Goal: Transaction & Acquisition: Purchase product/service

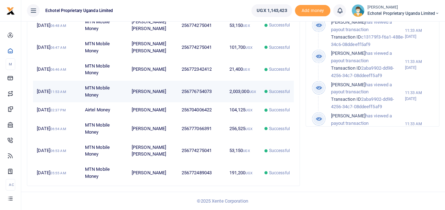
scroll to position [176, 0]
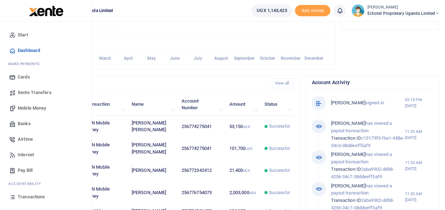
click at [30, 108] on span "Mobile Money" at bounding box center [32, 108] width 28 height 7
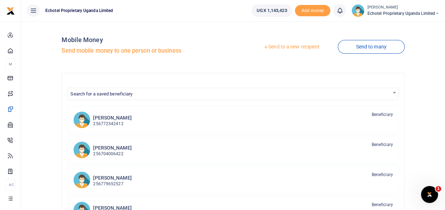
click at [297, 50] on link "Send to a new recipient" at bounding box center [291, 47] width 92 height 13
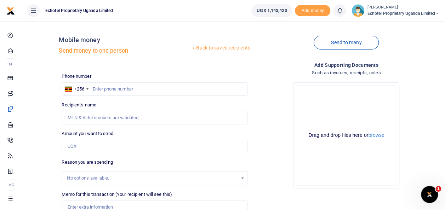
click at [110, 88] on div at bounding box center [222, 105] width 445 height 210
click at [97, 115] on input "Recipient's name" at bounding box center [155, 117] width 186 height 13
type input "[PERSON_NAME]"
click at [92, 86] on input "text" at bounding box center [155, 88] width 186 height 13
drag, startPoint x: 103, startPoint y: 117, endPoint x: 40, endPoint y: 120, distance: 62.7
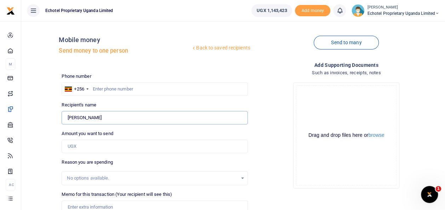
click at [40, 120] on div "Back to saved recipients Mobile money Send money to one person Send to many Pho…" at bounding box center [233, 158] width 418 height 262
type input "[PERSON_NAME]"
click at [95, 88] on input "0772489043" at bounding box center [155, 88] width 186 height 13
type input "772489043"
click at [76, 144] on input "Amount you want to send" at bounding box center [155, 146] width 186 height 13
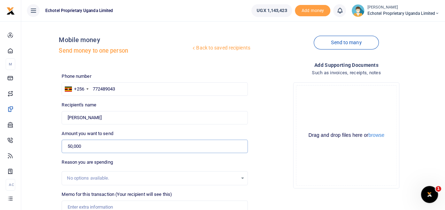
type input "50,000"
